Goal: Find specific page/section: Find specific page/section

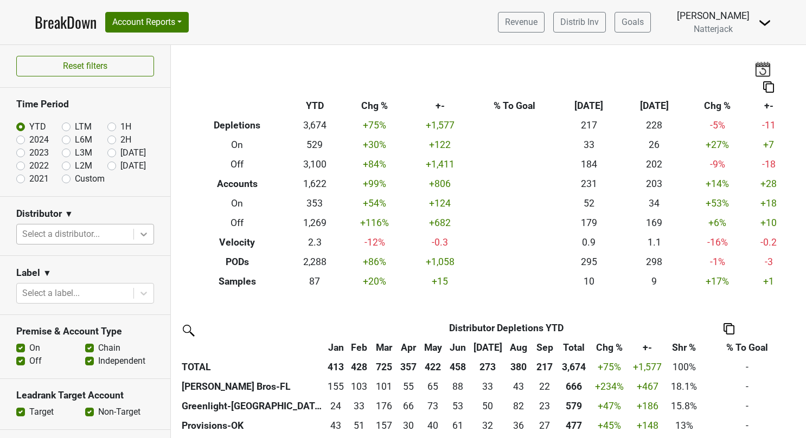
click at [138, 238] on icon at bounding box center [143, 234] width 11 height 11
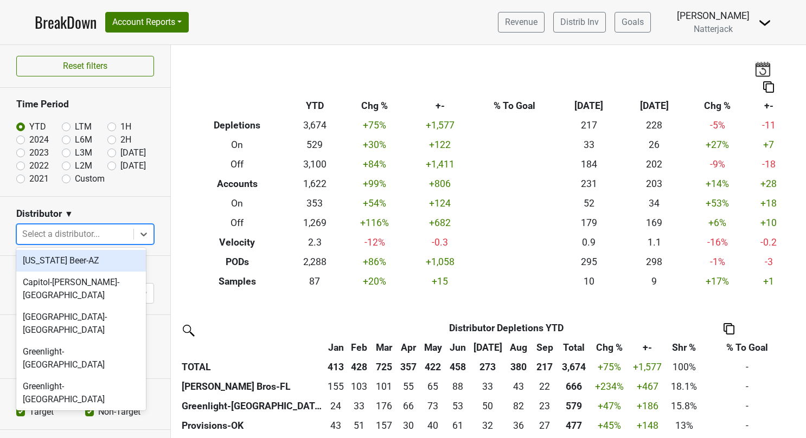
click at [99, 266] on div "[US_STATE] Beer-AZ" at bounding box center [81, 261] width 130 height 22
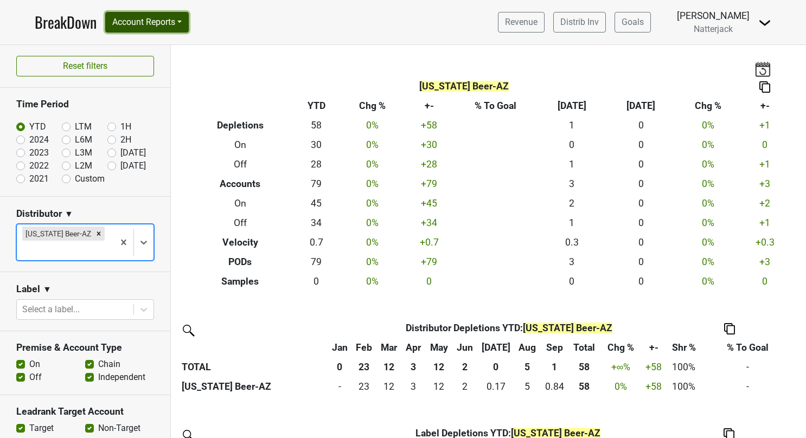
click at [184, 23] on button "Account Reports" at bounding box center [147, 22] width 84 height 21
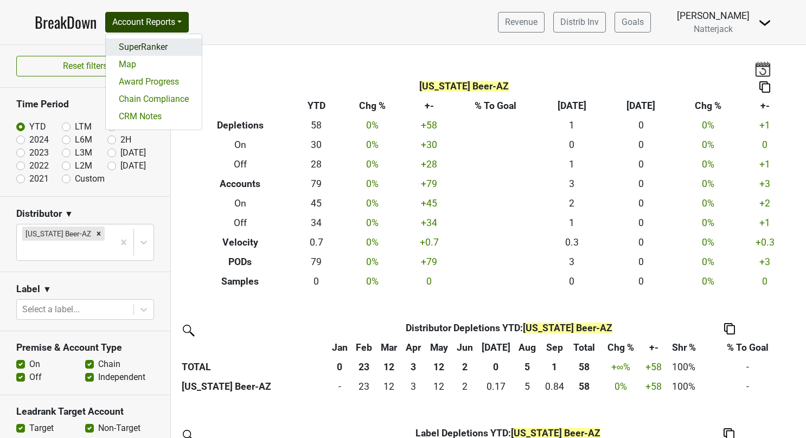
click at [149, 50] on link "SuperRanker" at bounding box center [154, 46] width 96 height 17
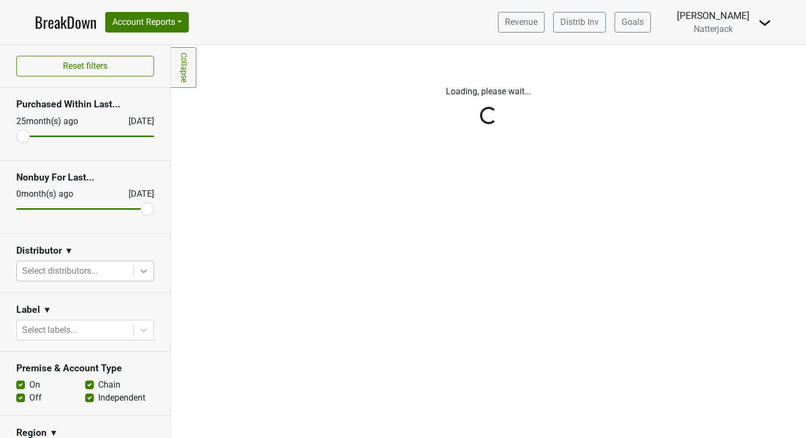
click at [139, 272] on icon at bounding box center [143, 271] width 11 height 11
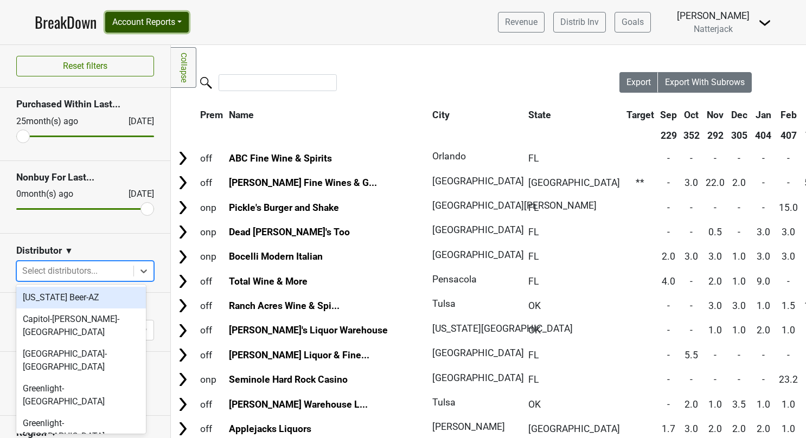
click at [187, 24] on button "Account Reports" at bounding box center [147, 22] width 84 height 21
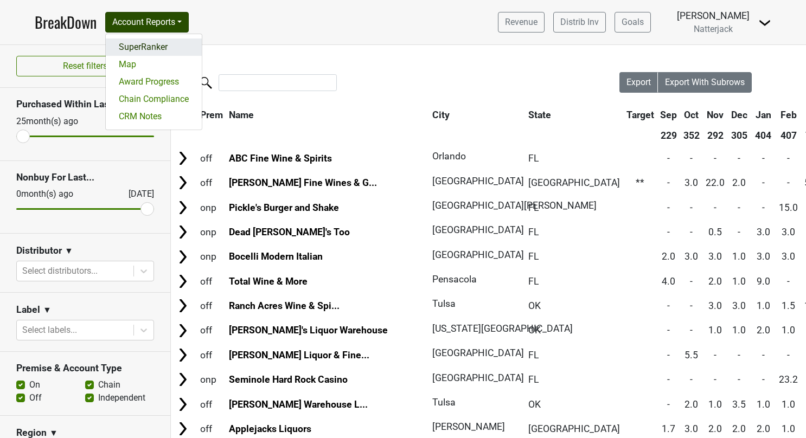
click at [142, 49] on link "SuperRanker" at bounding box center [154, 46] width 96 height 17
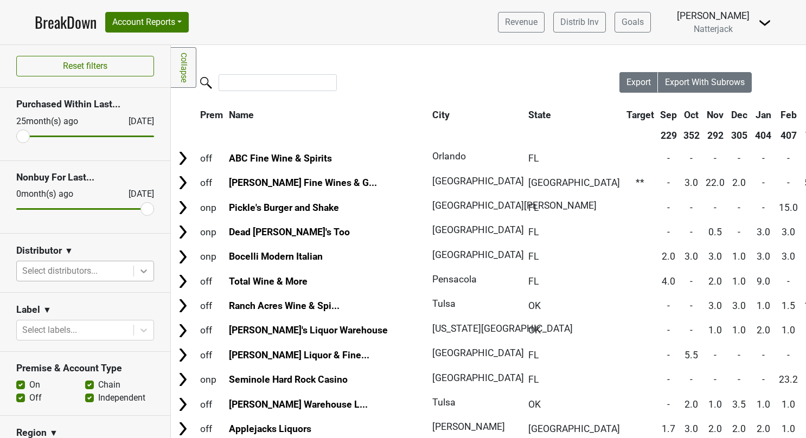
click at [138, 272] on icon at bounding box center [143, 271] width 11 height 11
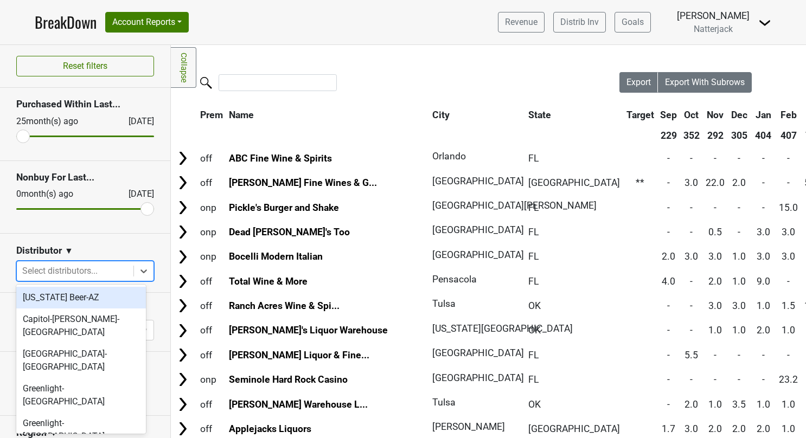
click at [93, 299] on div "[US_STATE] Beer-AZ" at bounding box center [81, 298] width 130 height 22
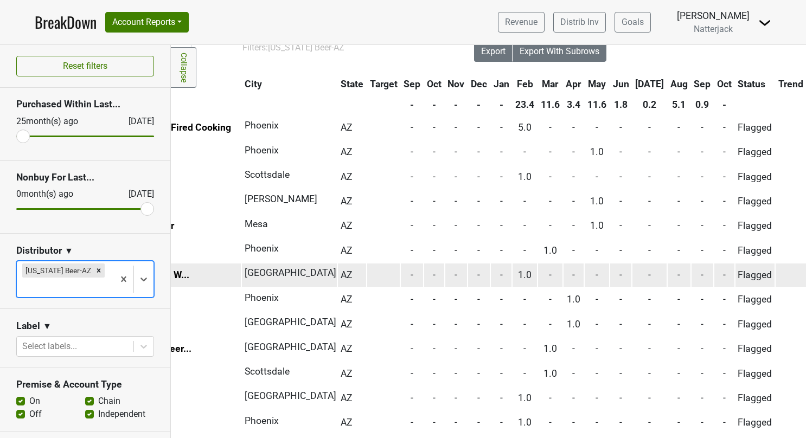
scroll to position [0, 145]
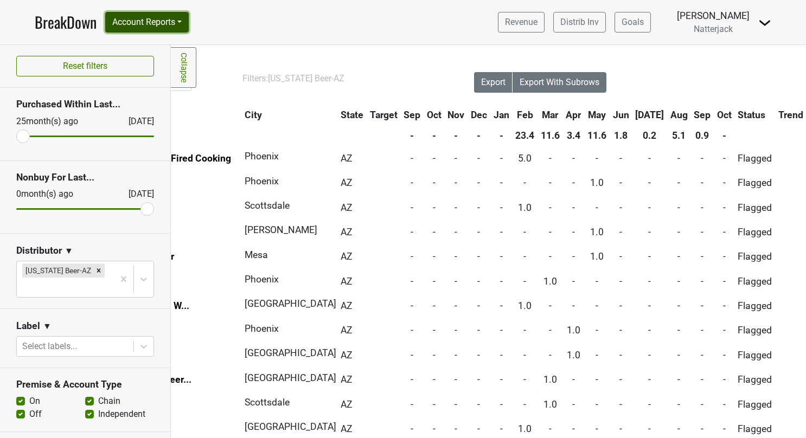
click at [186, 25] on button "Account Reports" at bounding box center [147, 22] width 84 height 21
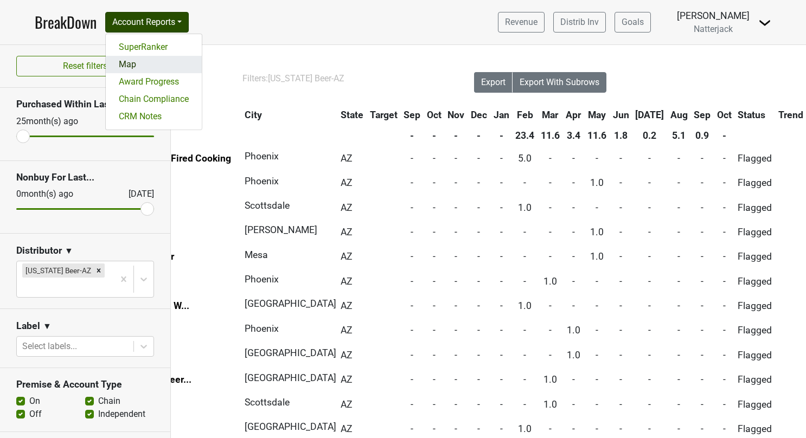
click at [129, 68] on link "Map" at bounding box center [154, 64] width 96 height 17
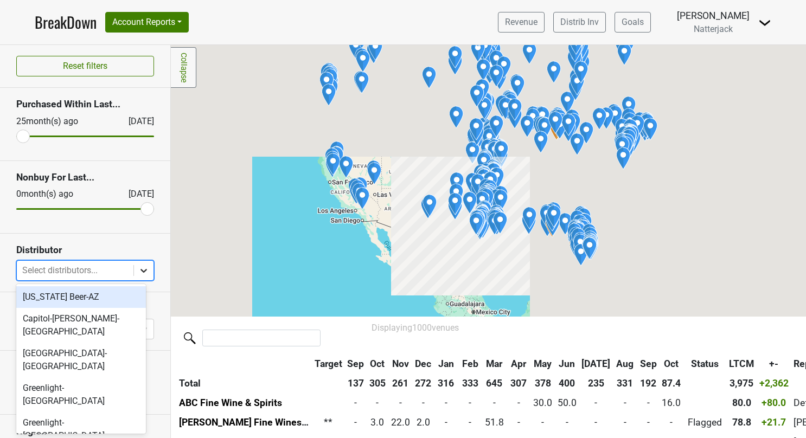
click at [138, 269] on icon at bounding box center [143, 270] width 11 height 11
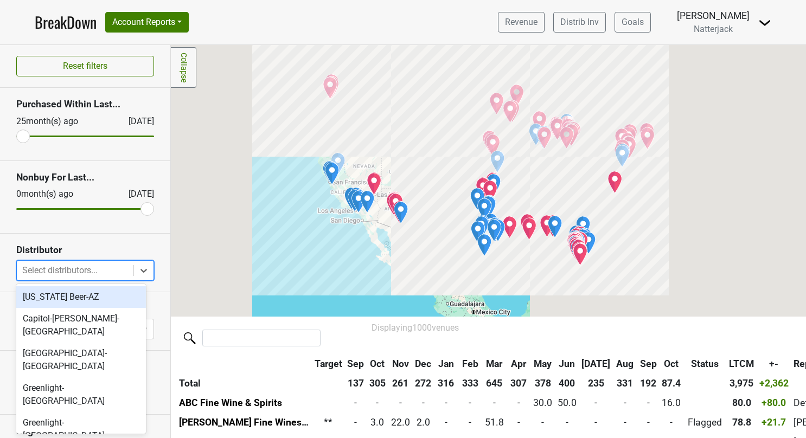
click at [94, 297] on div "[US_STATE] Beer-AZ" at bounding box center [81, 297] width 130 height 22
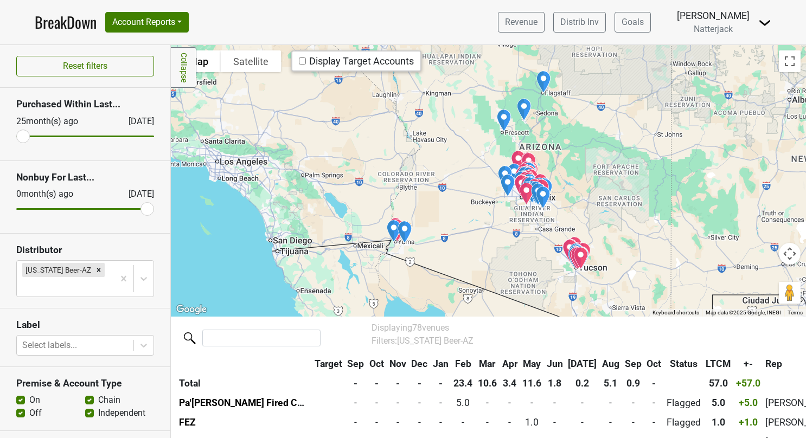
click at [29, 394] on label "On" at bounding box center [34, 400] width 11 height 13
click at [22, 394] on input "On" at bounding box center [20, 399] width 9 height 11
checkbox input "false"
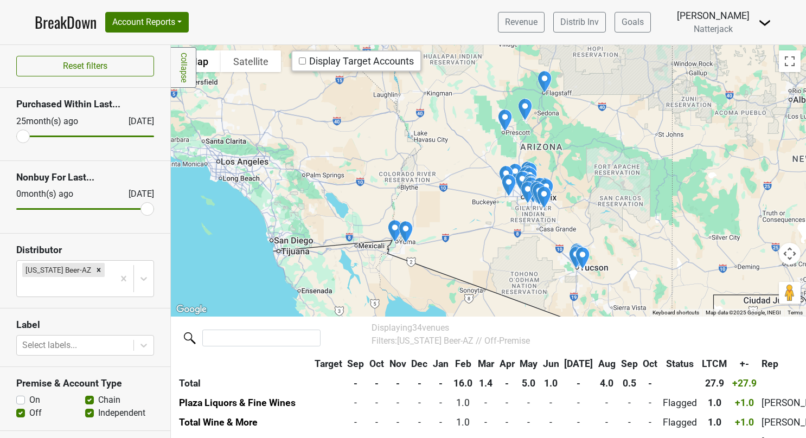
click at [98, 407] on label "Independent" at bounding box center [121, 413] width 47 height 13
click at [85, 407] on input "Independent" at bounding box center [89, 412] width 9 height 11
checkbox input "false"
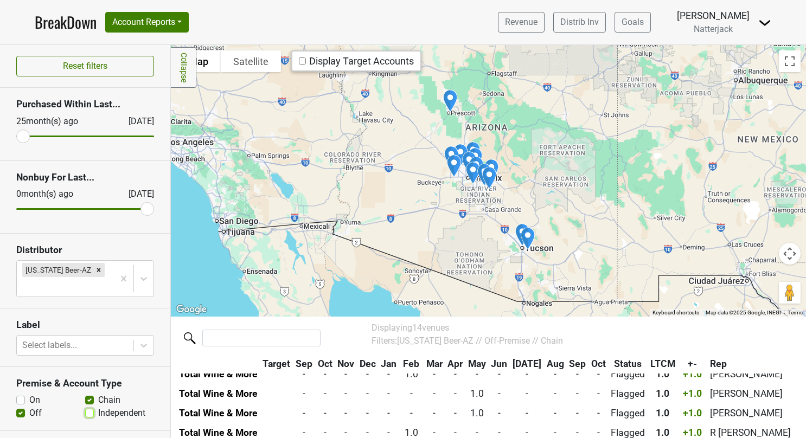
scroll to position [204, 0]
